Goal: Transaction & Acquisition: Book appointment/travel/reservation

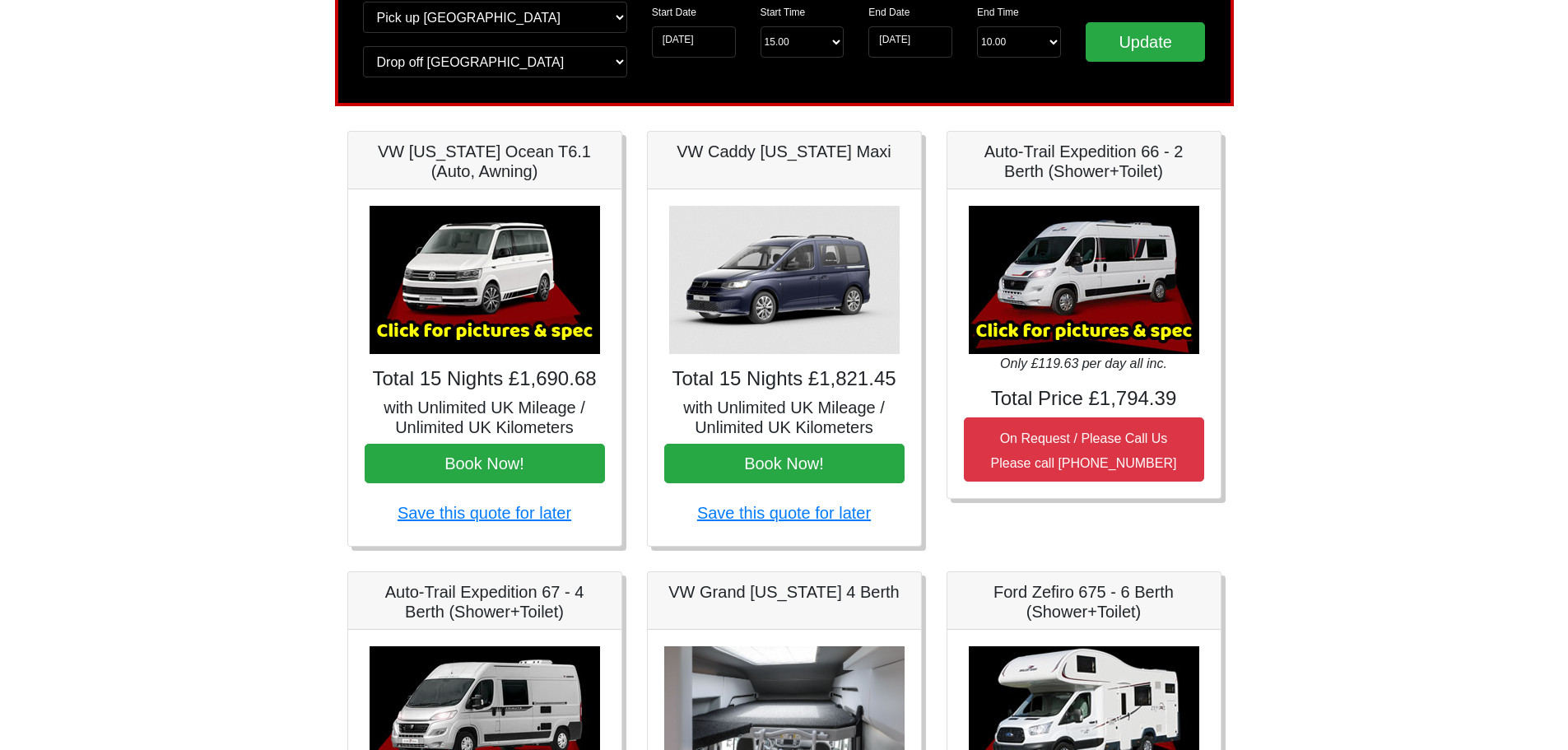
scroll to position [139, 0]
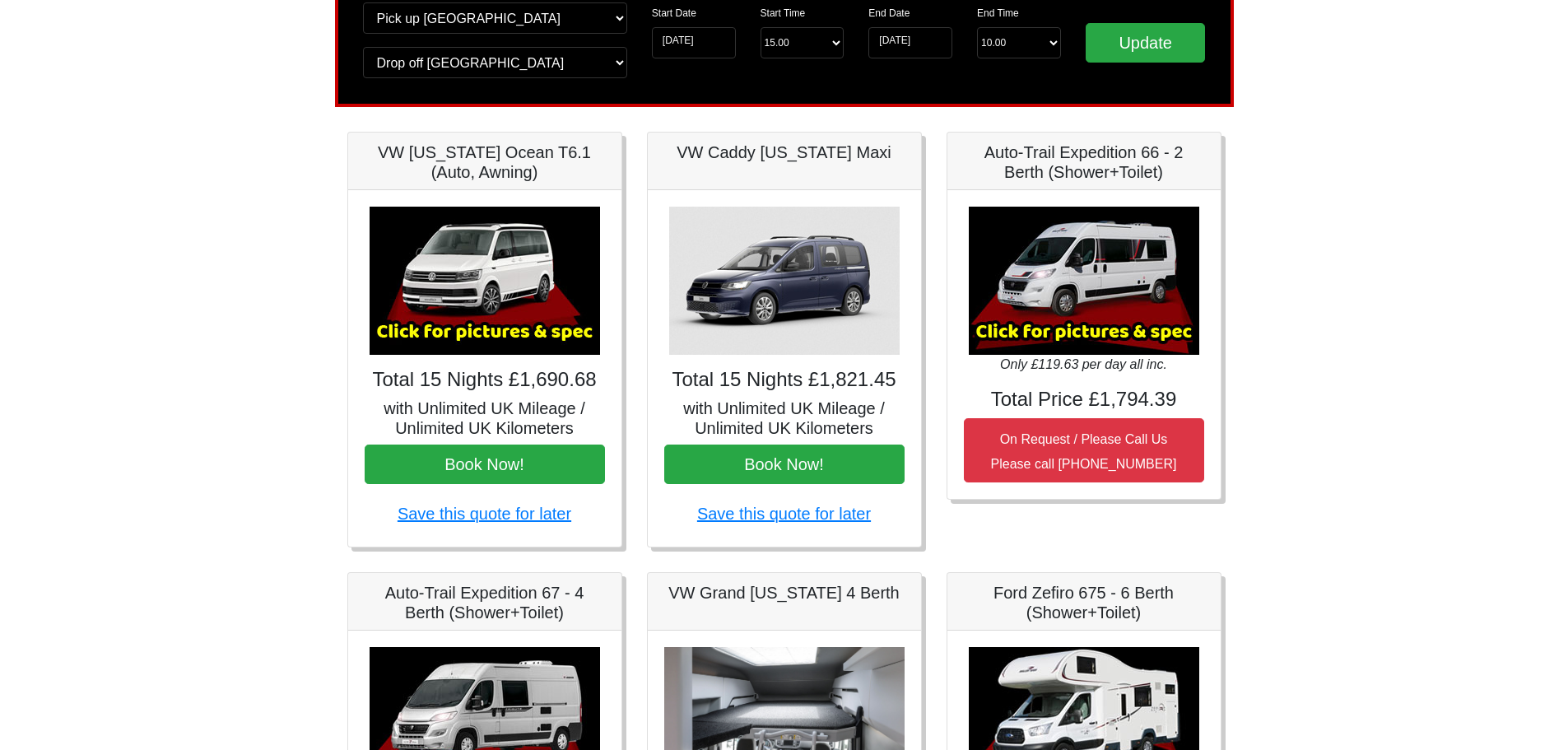
click at [1108, 303] on img at bounding box center [1084, 281] width 231 height 148
click at [1059, 175] on h5 "Auto-Trail Expedition 66 - 2 Berth (Shower+Toilet)" at bounding box center [1084, 162] width 241 height 39
click at [1020, 332] on img at bounding box center [1084, 281] width 231 height 148
click at [1051, 366] on icon "Only £119.63 per day all inc." at bounding box center [1084, 364] width 168 height 14
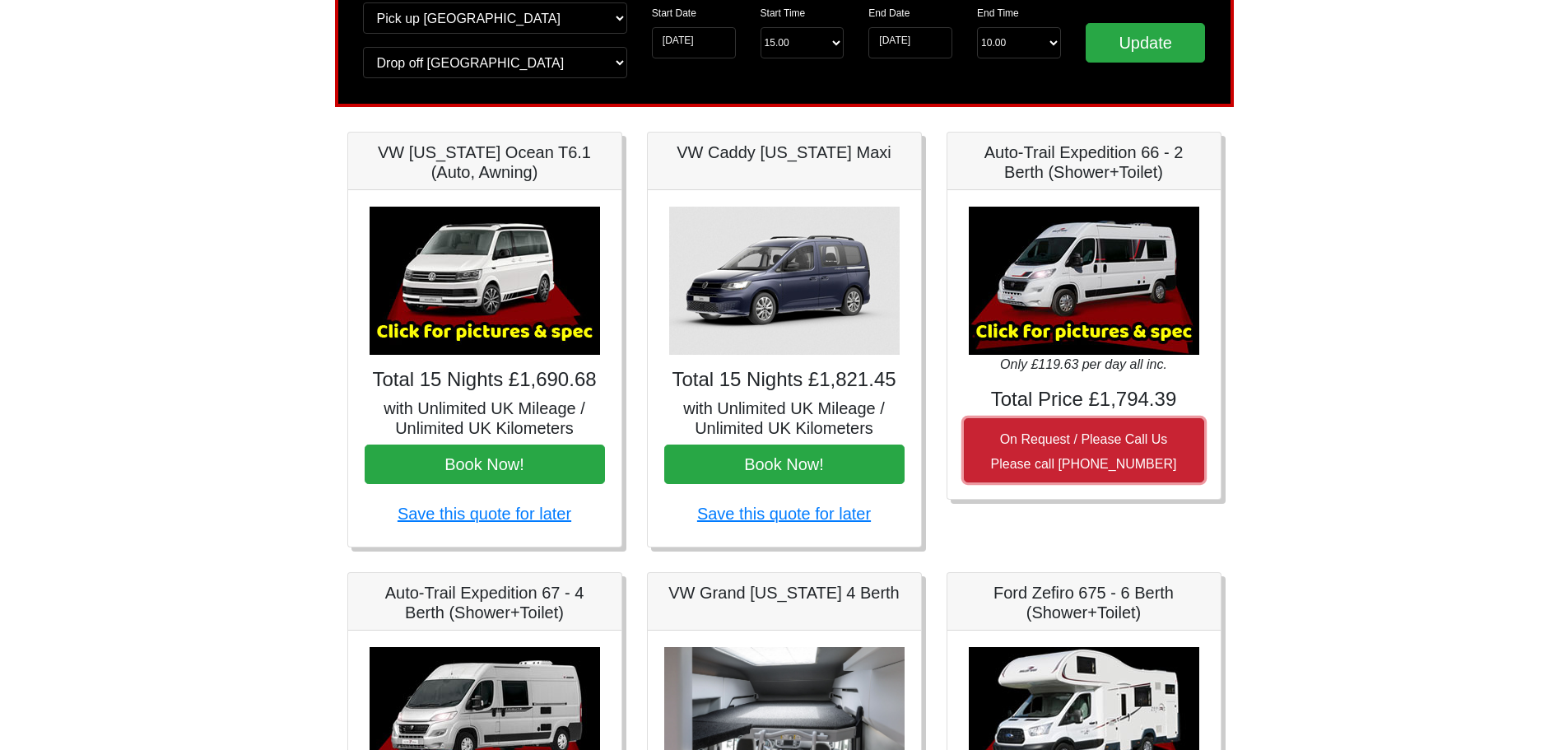
click at [1034, 434] on small "On Request / Please Call Us Please call [PHONE_NUMBER]" at bounding box center [1084, 451] width 186 height 38
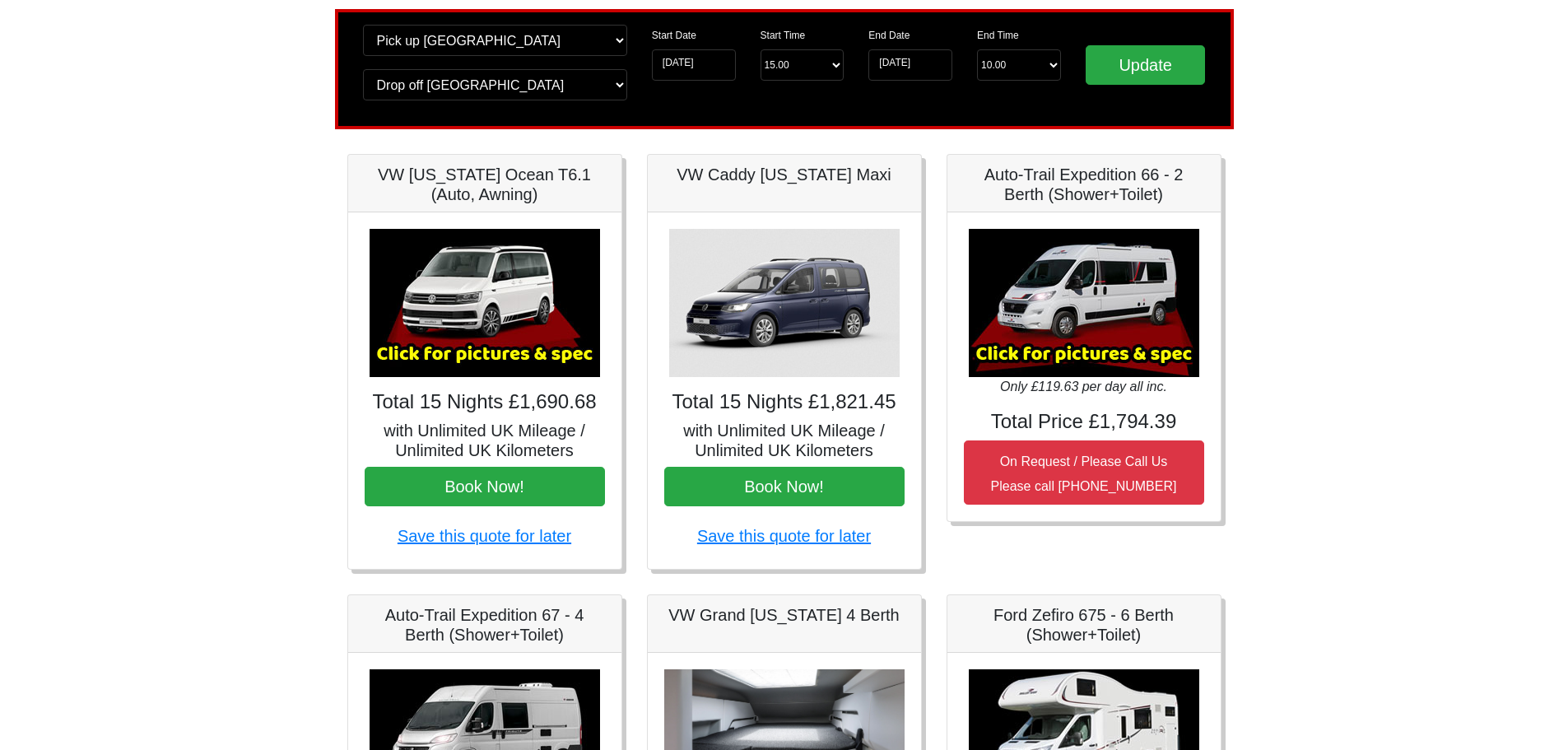
scroll to position [165, 0]
